Goal: Task Accomplishment & Management: Manage account settings

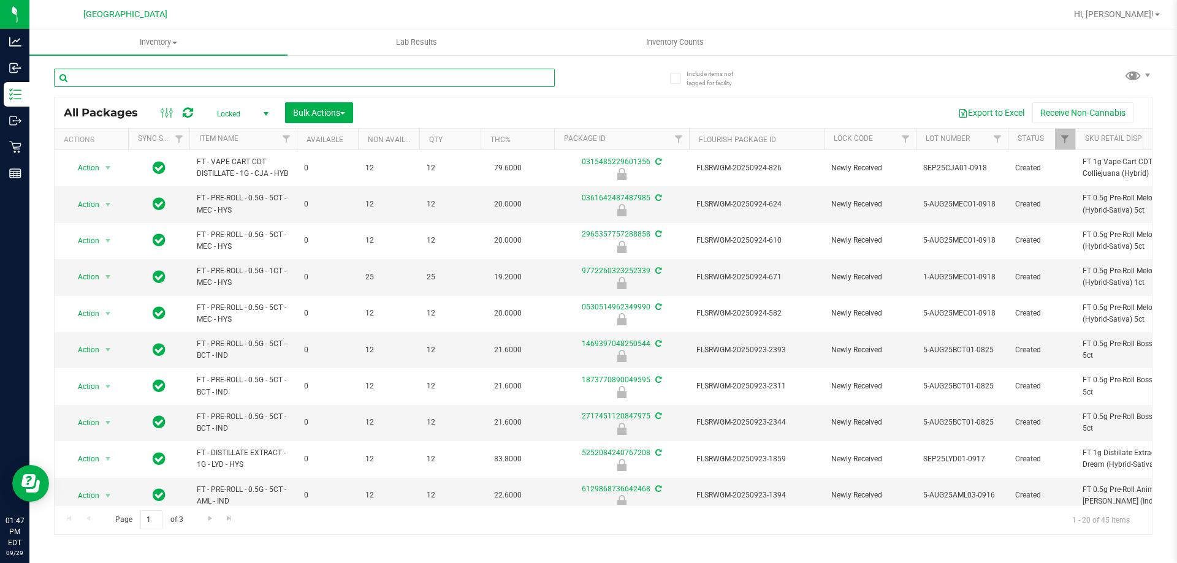
click at [221, 74] on input "text" at bounding box center [304, 78] width 501 height 18
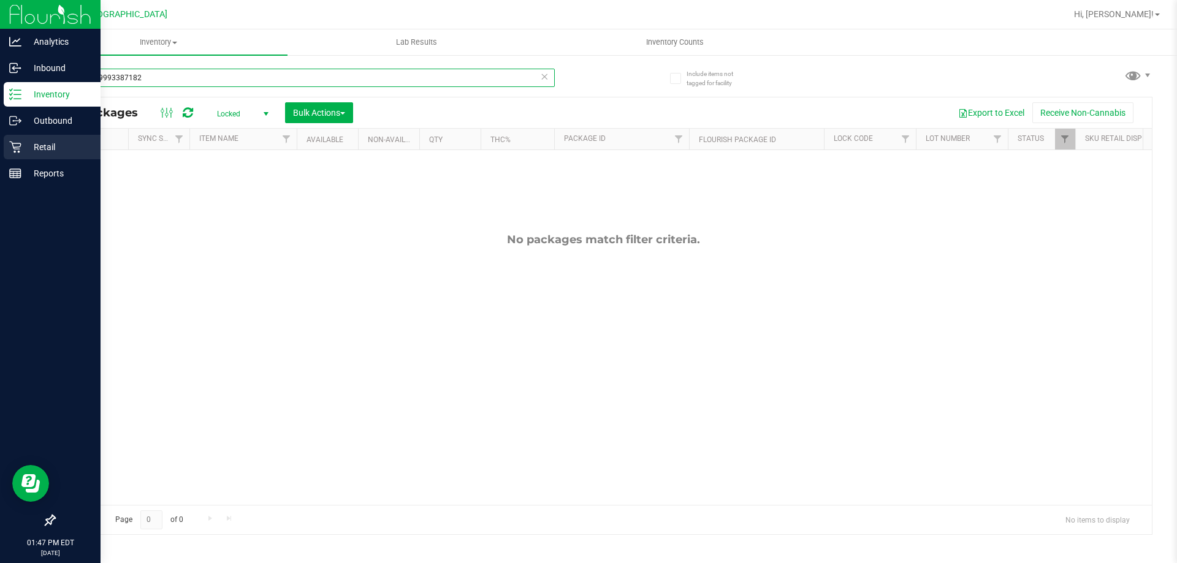
type input "7783789993387182"
click at [24, 148] on p "Retail" at bounding box center [58, 147] width 74 height 15
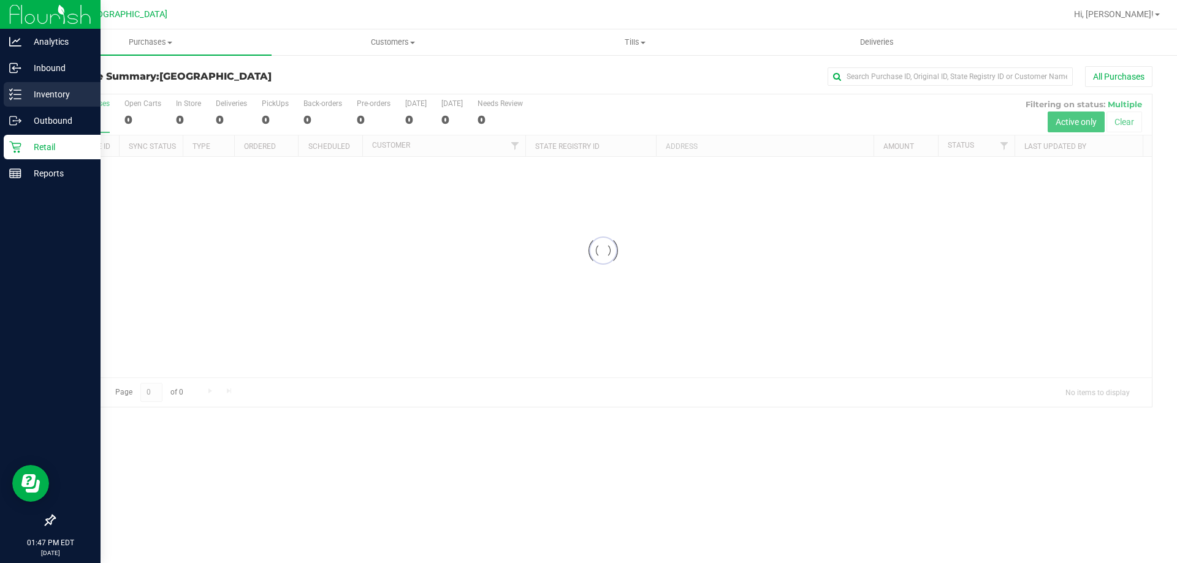
click at [48, 91] on p "Inventory" at bounding box center [58, 94] width 74 height 15
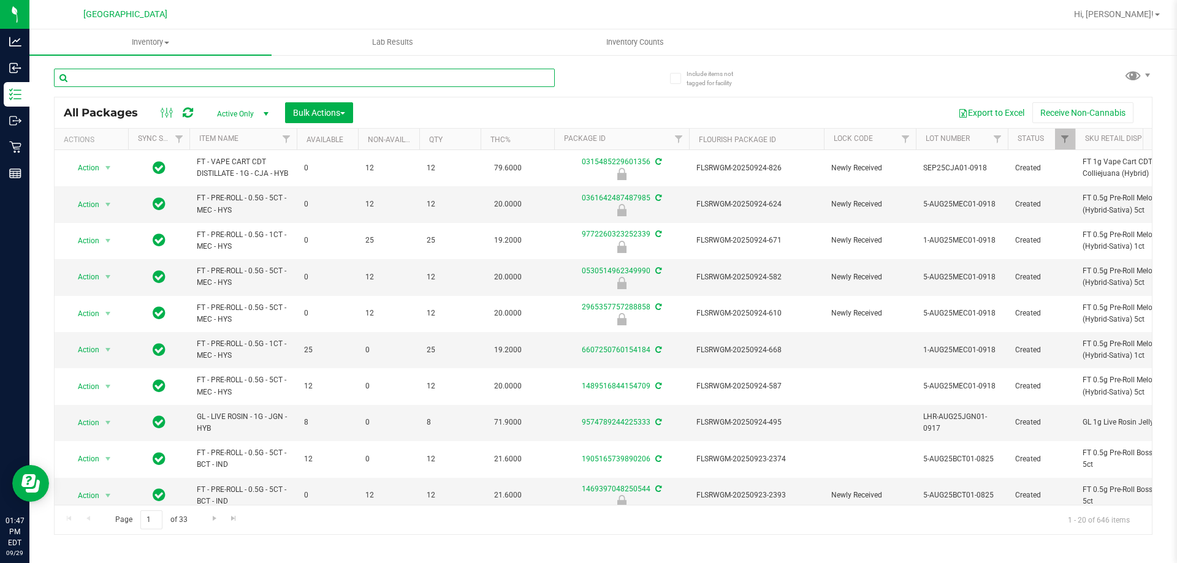
click at [203, 75] on input "text" at bounding box center [304, 78] width 501 height 18
type input "7783789993387182"
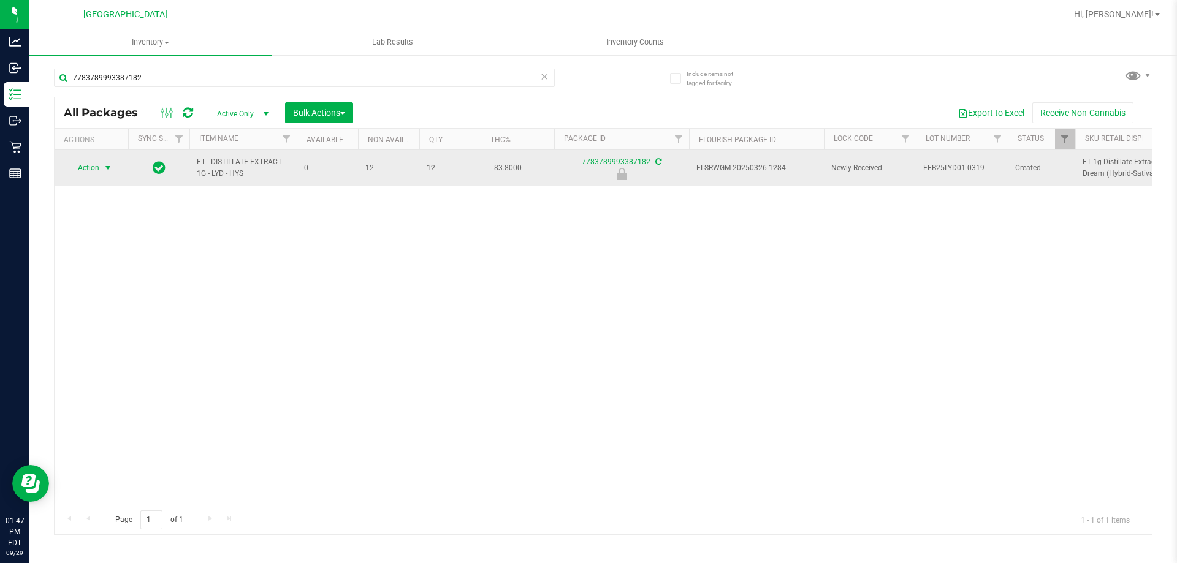
click at [90, 172] on span "Action" at bounding box center [83, 167] width 33 height 17
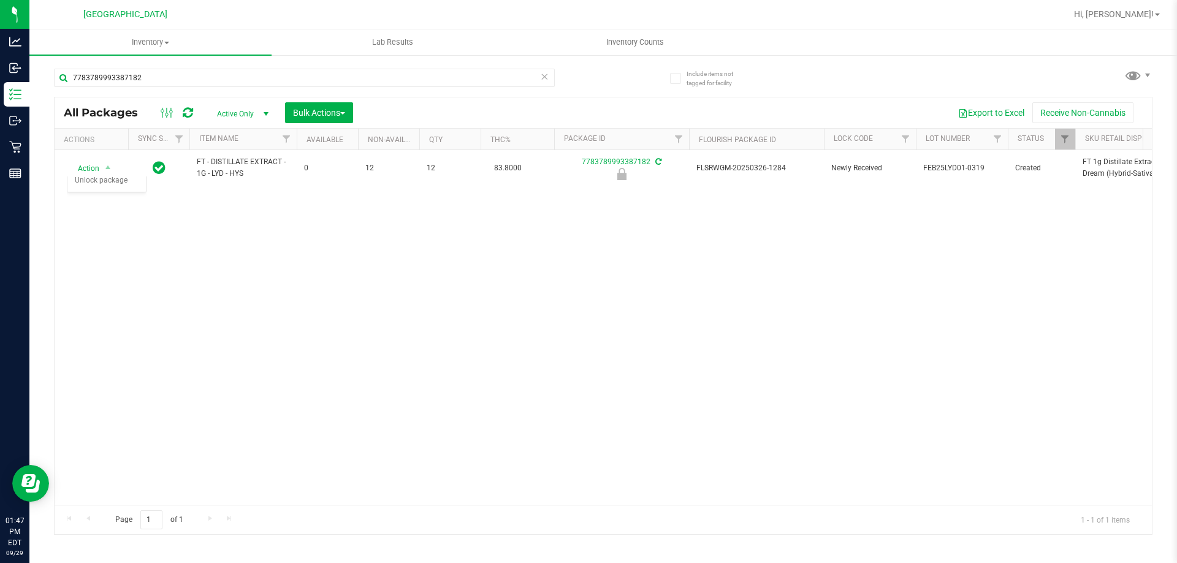
click at [394, 257] on div "Action Action Edit attributes Global inventory Locate package Package audit log…" at bounding box center [603, 327] width 1097 height 355
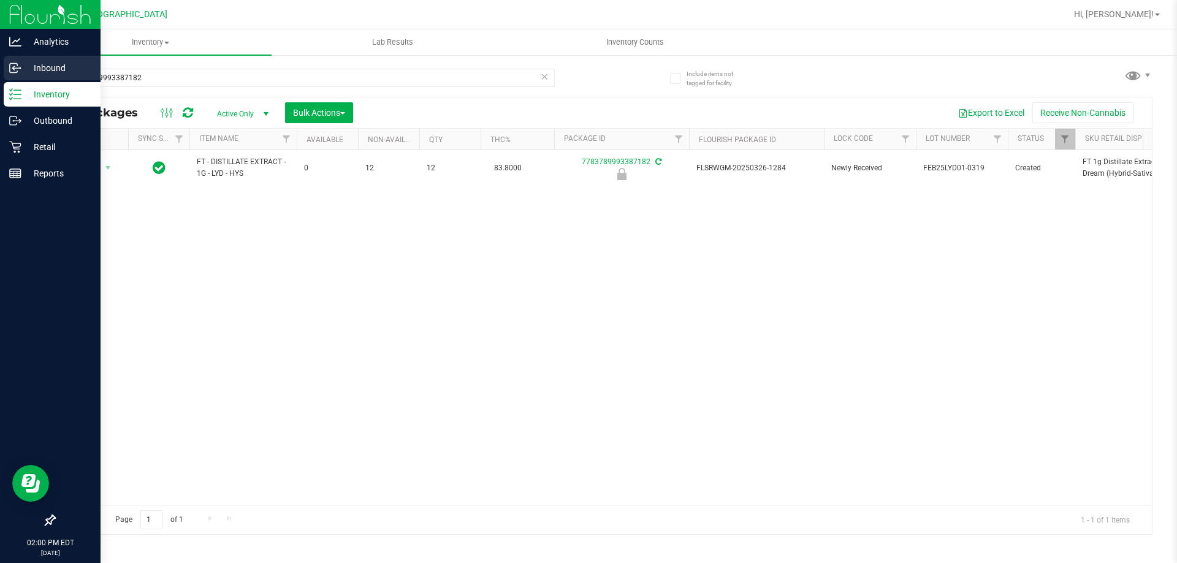
click at [45, 72] on p "Inbound" at bounding box center [58, 68] width 74 height 15
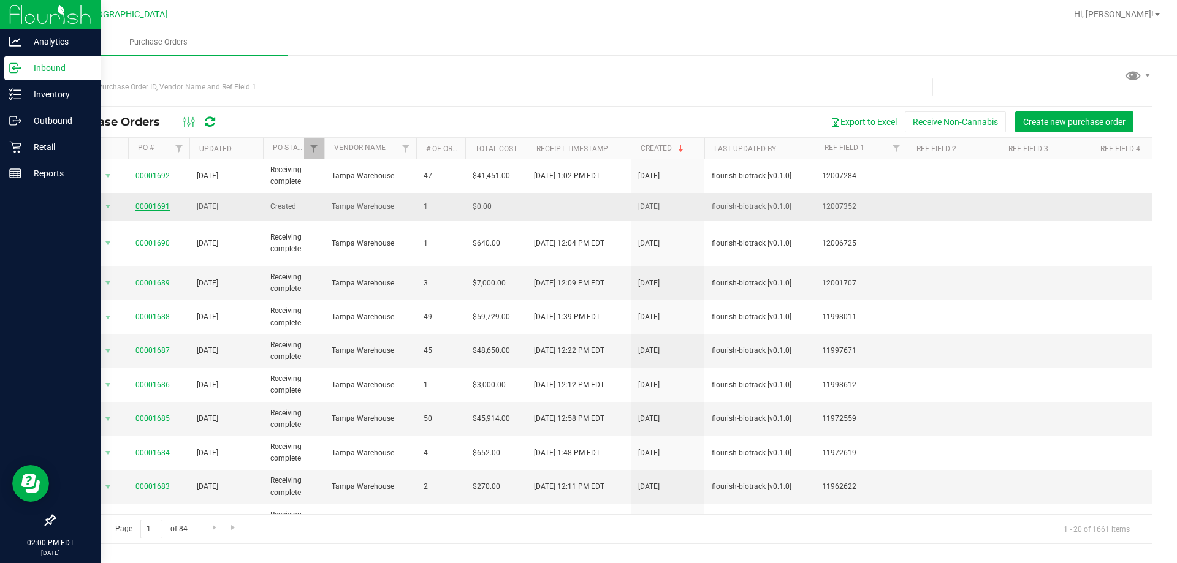
click at [161, 204] on link "00001691" at bounding box center [152, 206] width 34 height 9
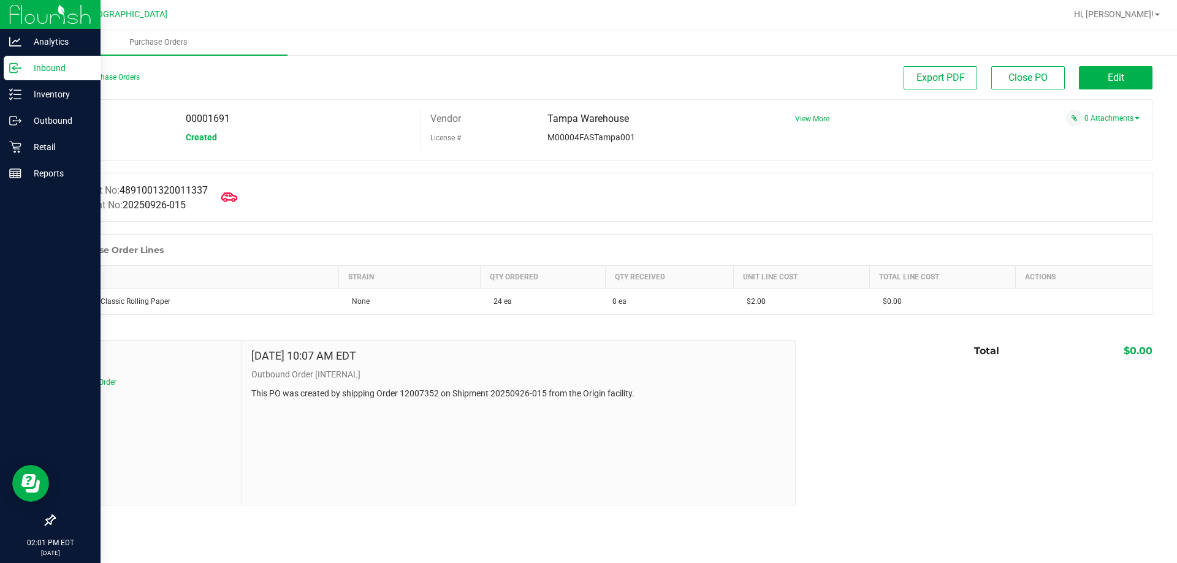
click at [232, 200] on icon at bounding box center [229, 196] width 16 height 9
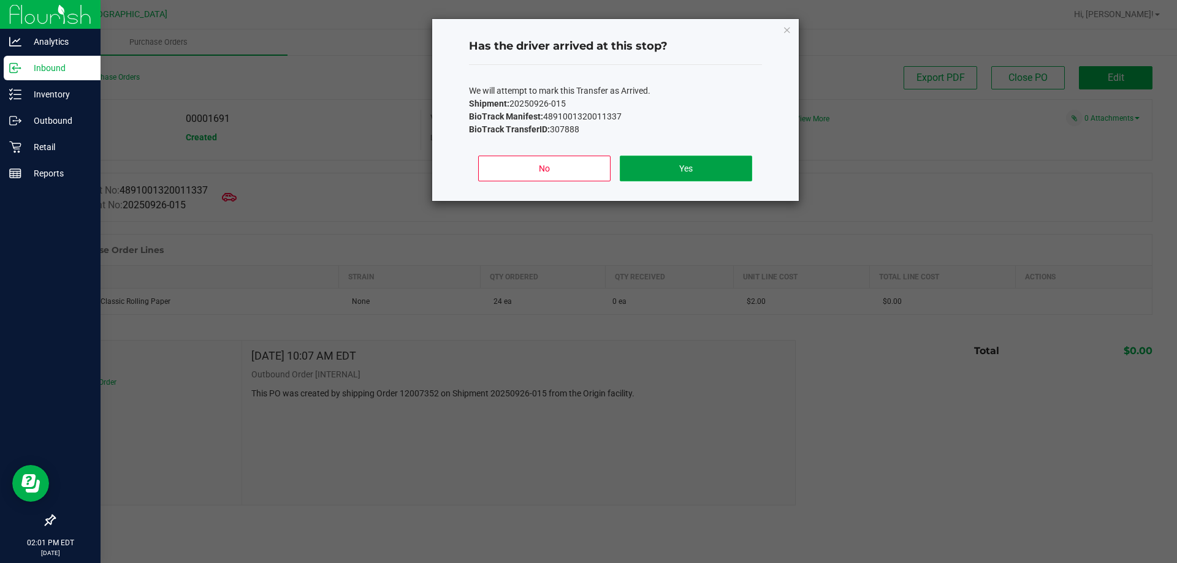
click at [668, 164] on button "Yes" at bounding box center [686, 169] width 132 height 26
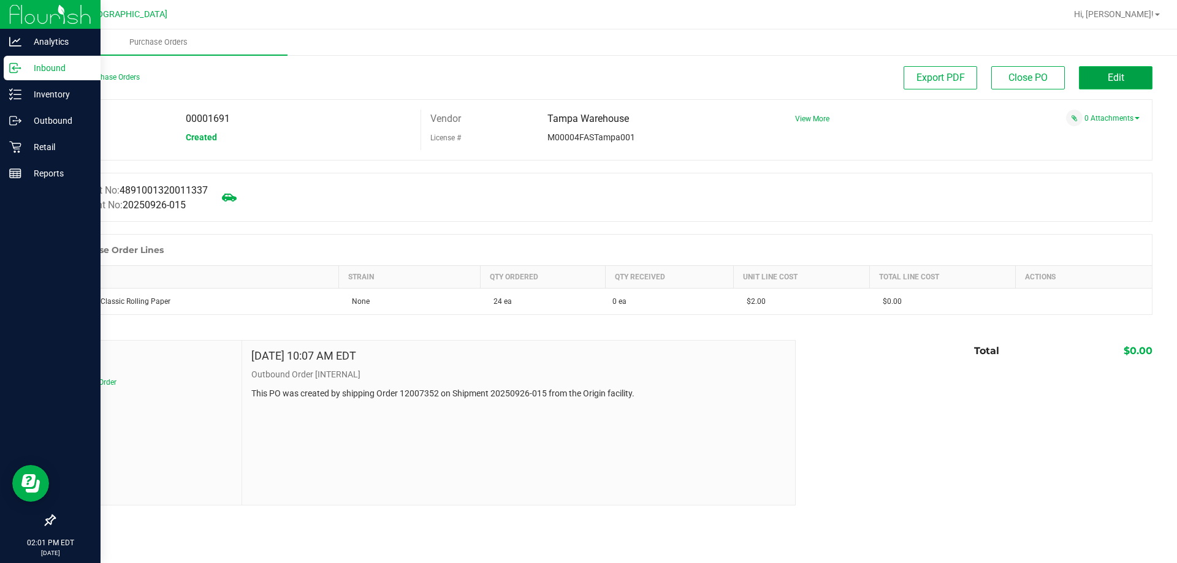
click at [1097, 85] on button "Edit" at bounding box center [1116, 77] width 74 height 23
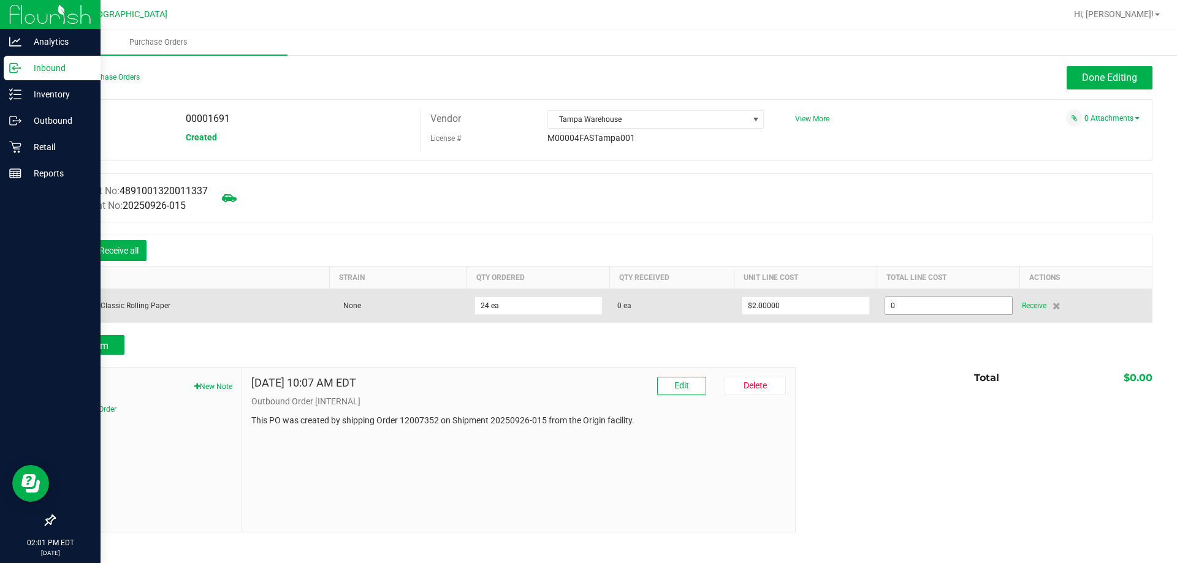
click at [891, 310] on input "0" at bounding box center [948, 305] width 127 height 17
type input "$0.00000"
click at [143, 310] on div "RW 1.25" Classic Rolling Paper" at bounding box center [193, 305] width 260 height 11
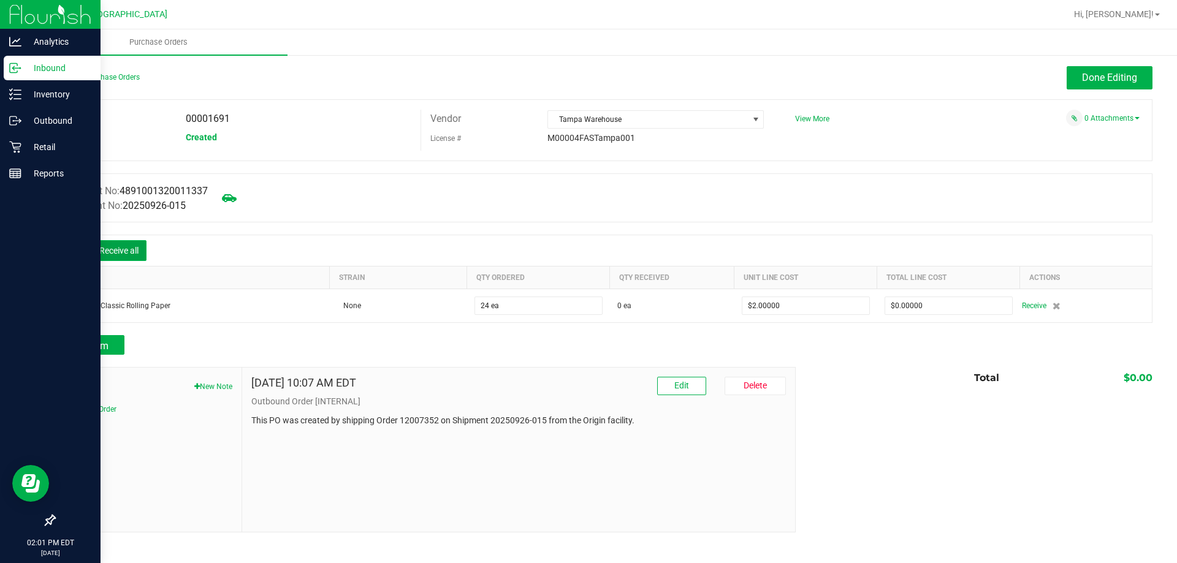
click at [109, 255] on button "Receive all" at bounding box center [118, 250] width 55 height 21
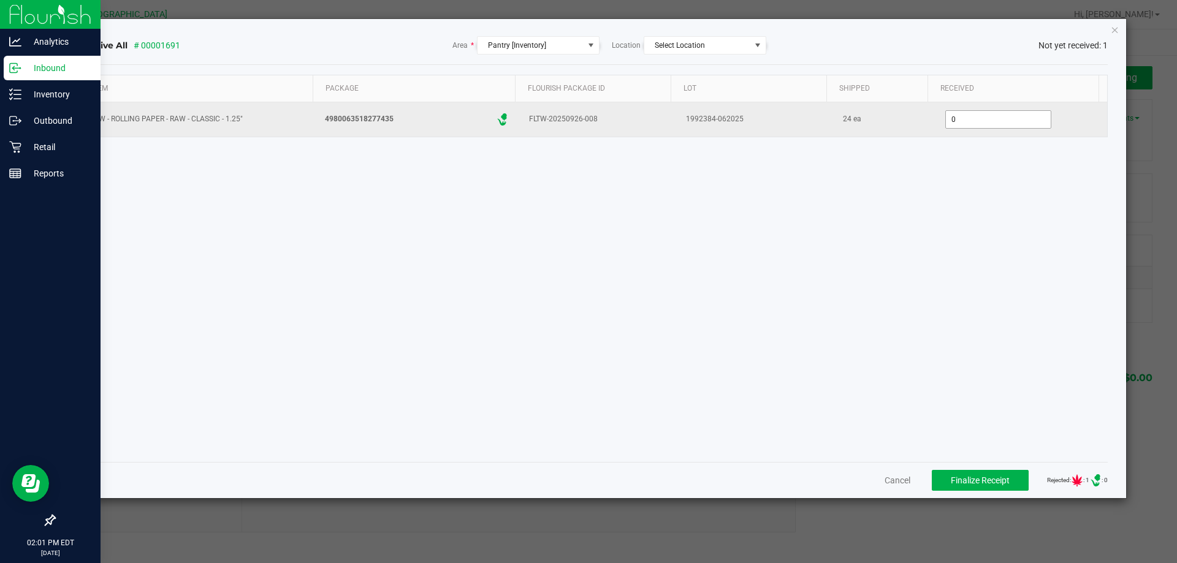
click at [950, 123] on input "0" at bounding box center [998, 119] width 105 height 17
click at [947, 123] on input "0" at bounding box center [998, 119] width 105 height 17
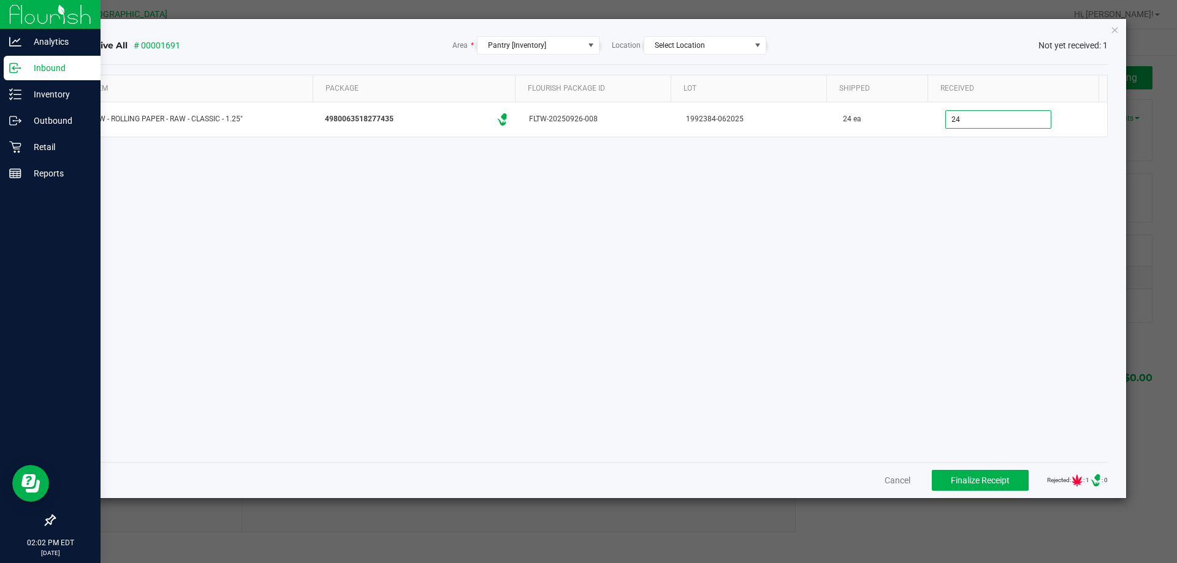
type input "24 ea"
click at [964, 156] on div "Item Package Flourish Package ID Lot Shipped Received RAW - ROLLING PAPER - RAW…" at bounding box center [593, 264] width 1030 height 378
click at [977, 481] on span "Finalize Receipt" at bounding box center [980, 481] width 59 height 10
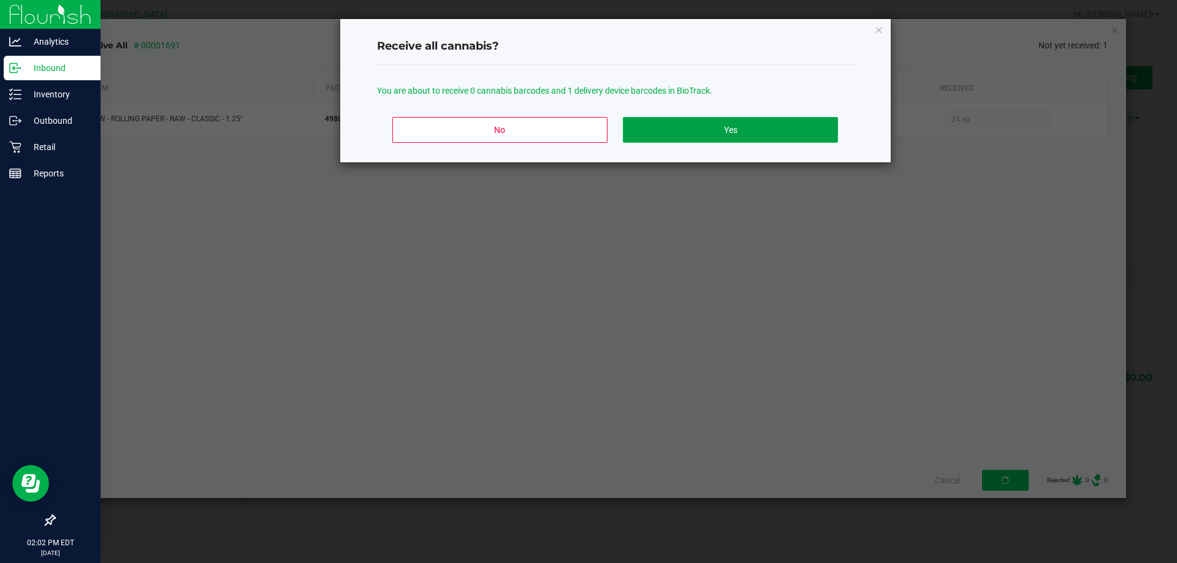
click at [720, 135] on button "Yes" at bounding box center [730, 130] width 215 height 26
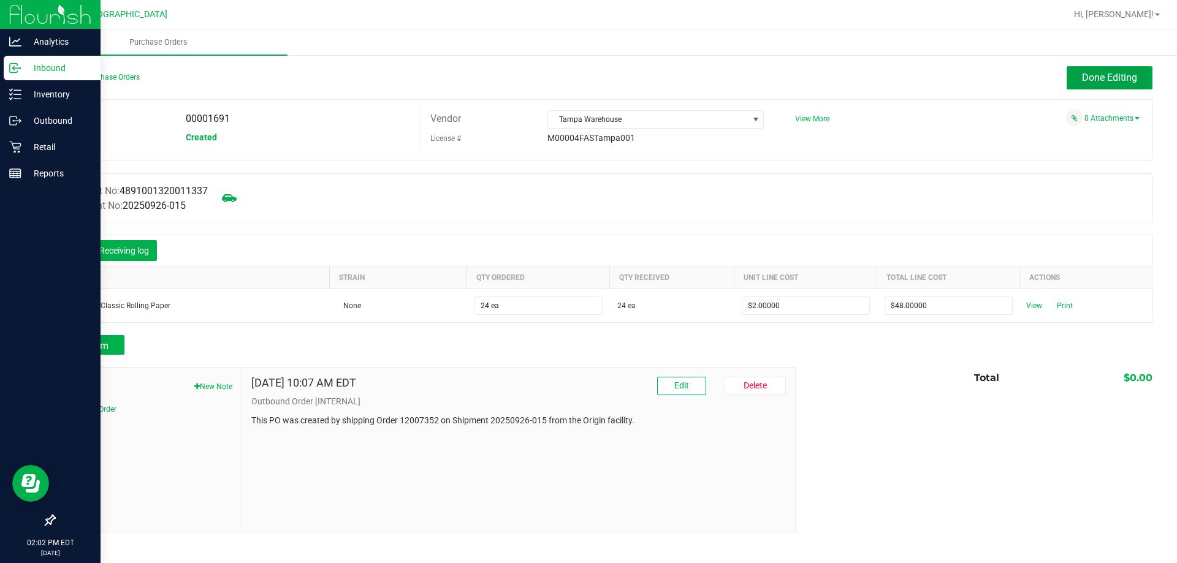
click at [1093, 82] on span "Done Editing" at bounding box center [1109, 78] width 55 height 12
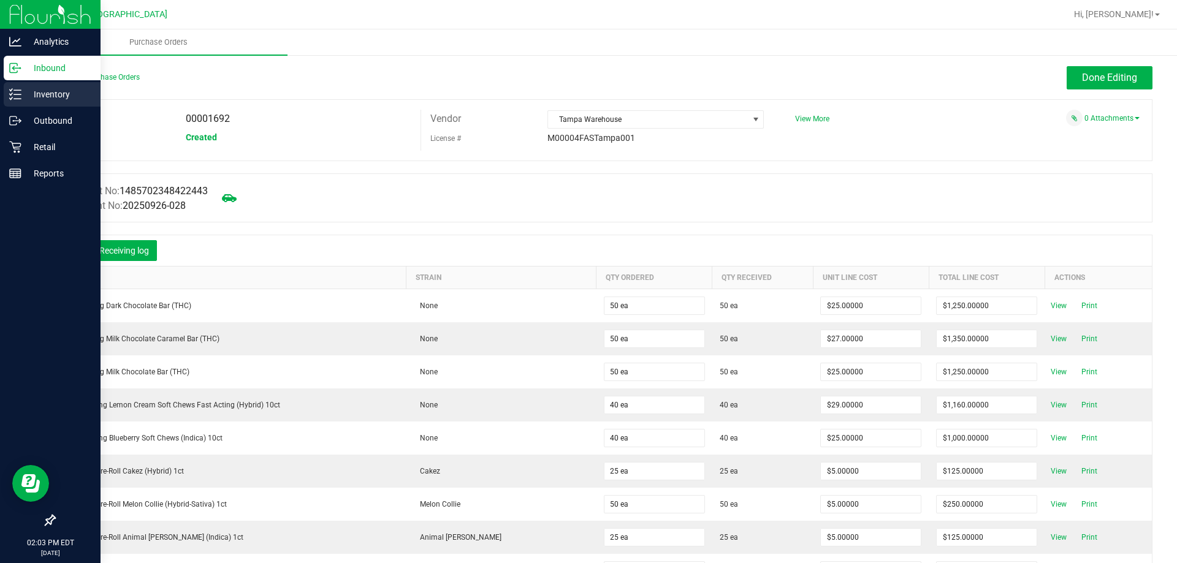
click at [55, 99] on p "Inventory" at bounding box center [58, 94] width 74 height 15
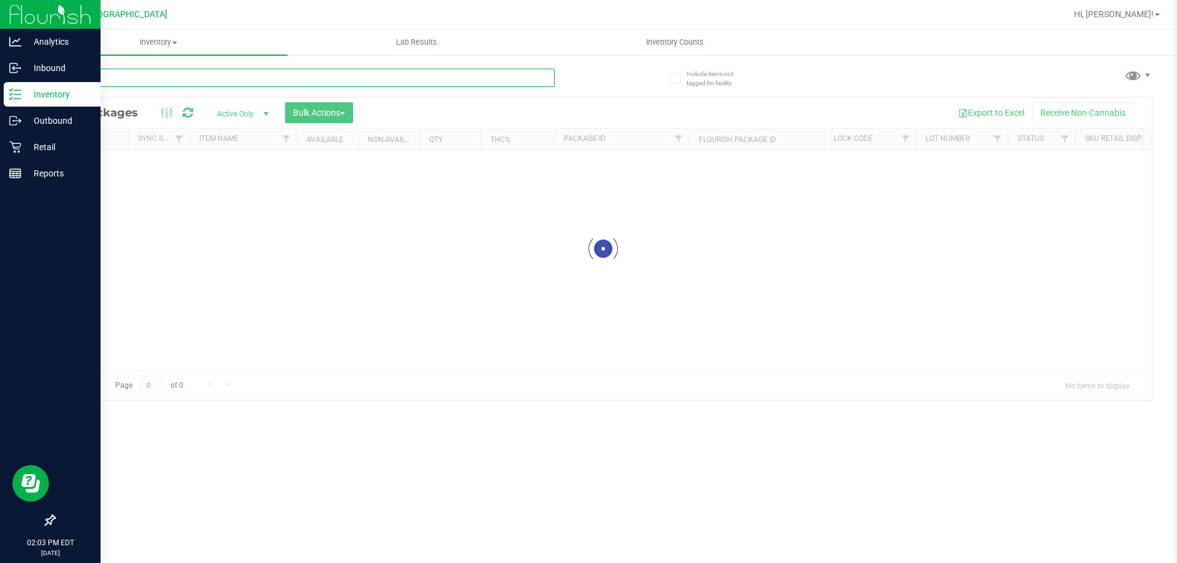
click at [226, 79] on input "text" at bounding box center [304, 78] width 501 height 18
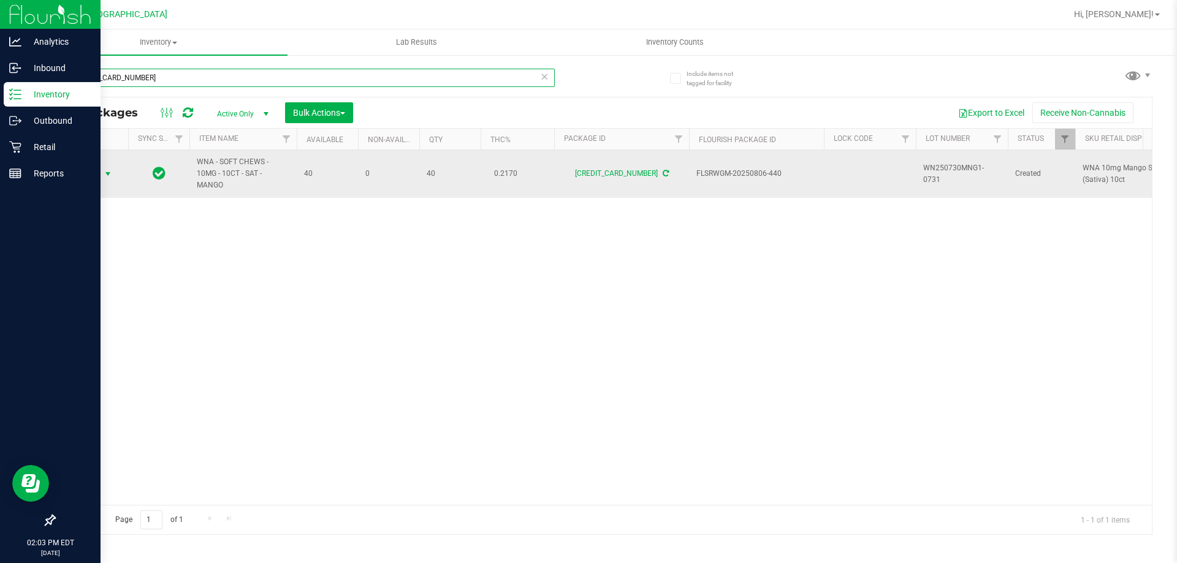
type input "4913261771418643"
click at [93, 177] on span "Action" at bounding box center [83, 174] width 33 height 17
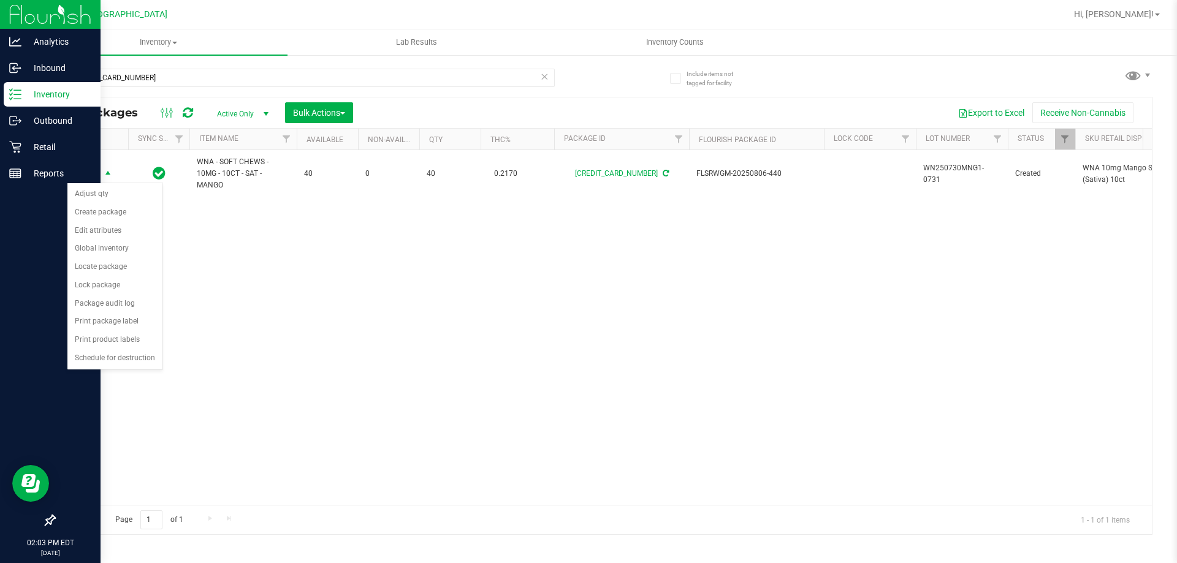
click at [190, 299] on div "Action Action Adjust qty Create package Edit attributes Global inventory Locate…" at bounding box center [603, 327] width 1097 height 355
